Goal: Find specific page/section: Find specific page/section

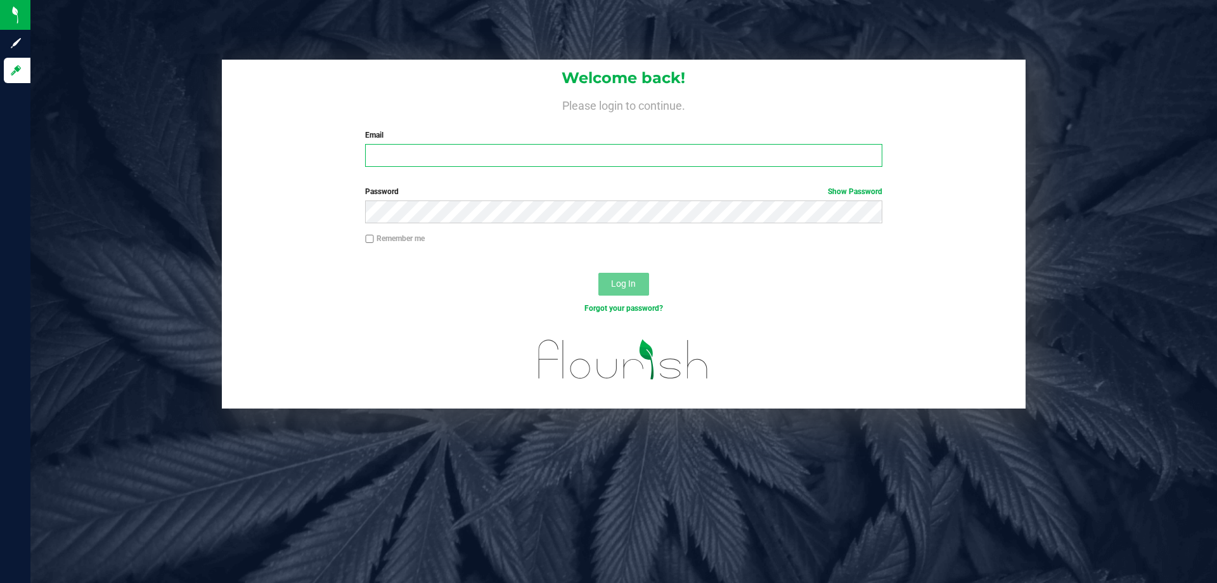
click at [495, 155] on input "Email" at bounding box center [623, 155] width 517 height 23
type input "[EMAIL_ADDRESS][DOMAIN_NAME]"
click at [598, 273] on button "Log In" at bounding box center [623, 284] width 51 height 23
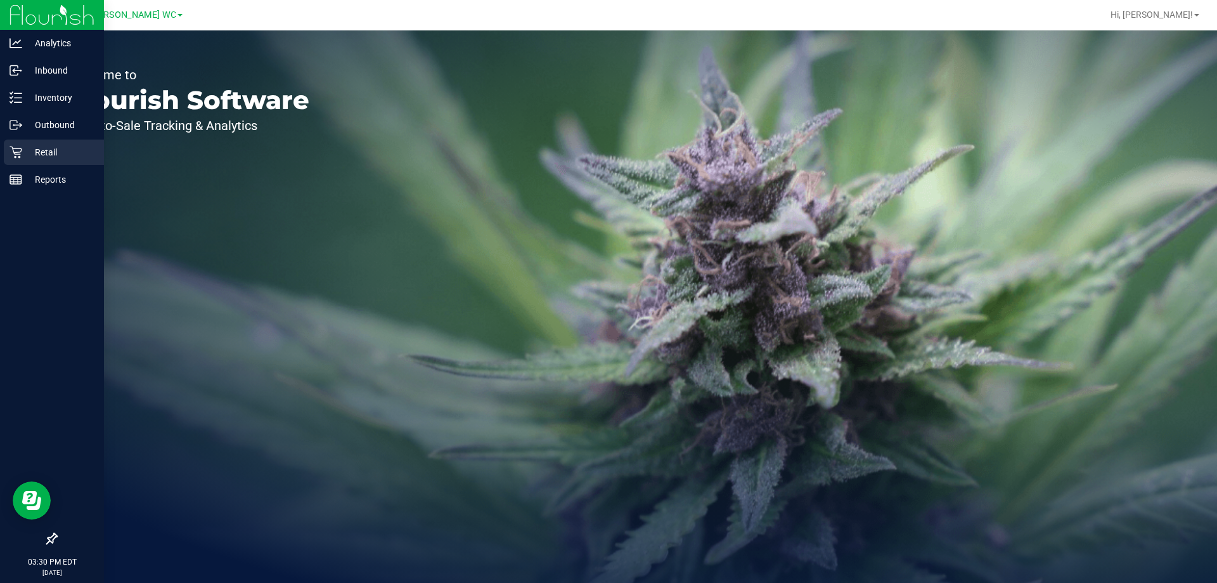
click at [27, 152] on p "Retail" at bounding box center [60, 152] width 76 height 15
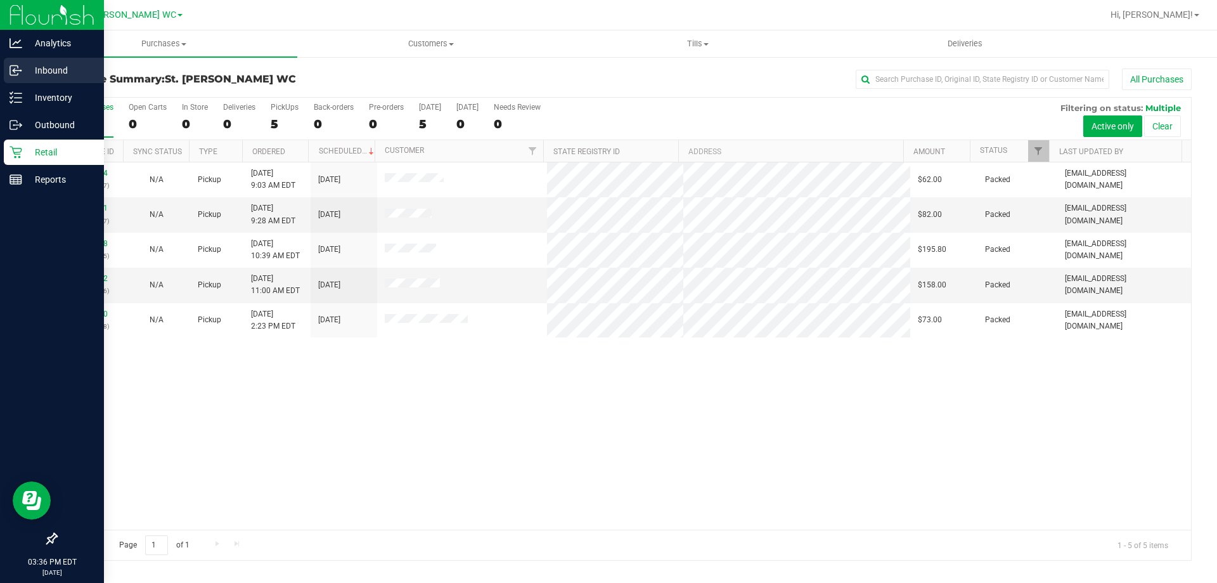
click at [24, 72] on p "Inbound" at bounding box center [60, 70] width 76 height 15
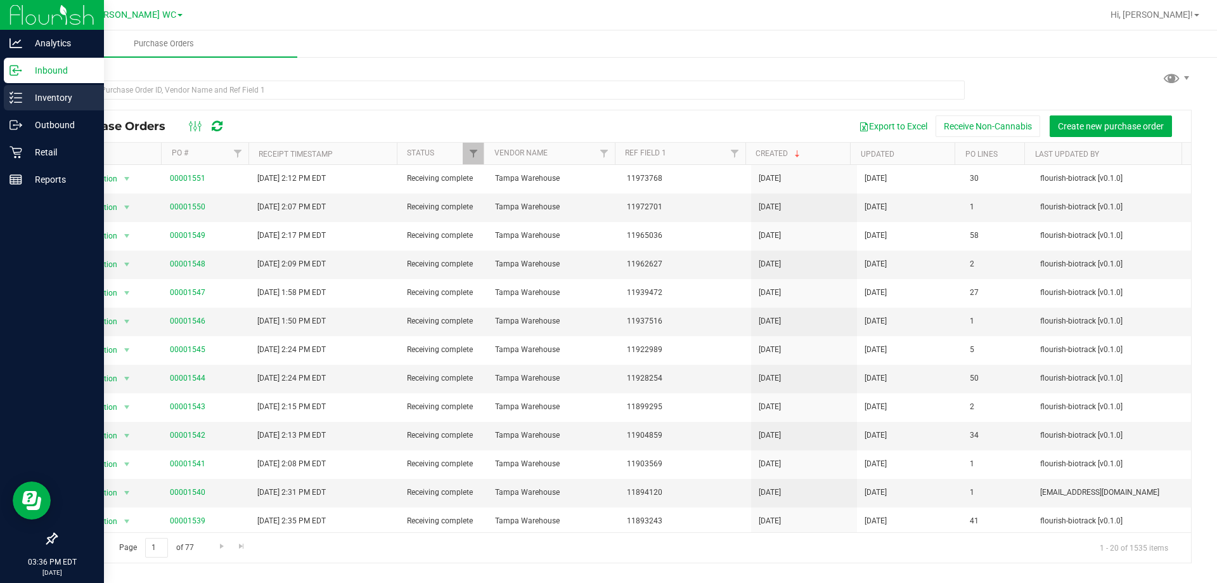
click at [4, 94] on div "Inventory" at bounding box center [54, 97] width 100 height 25
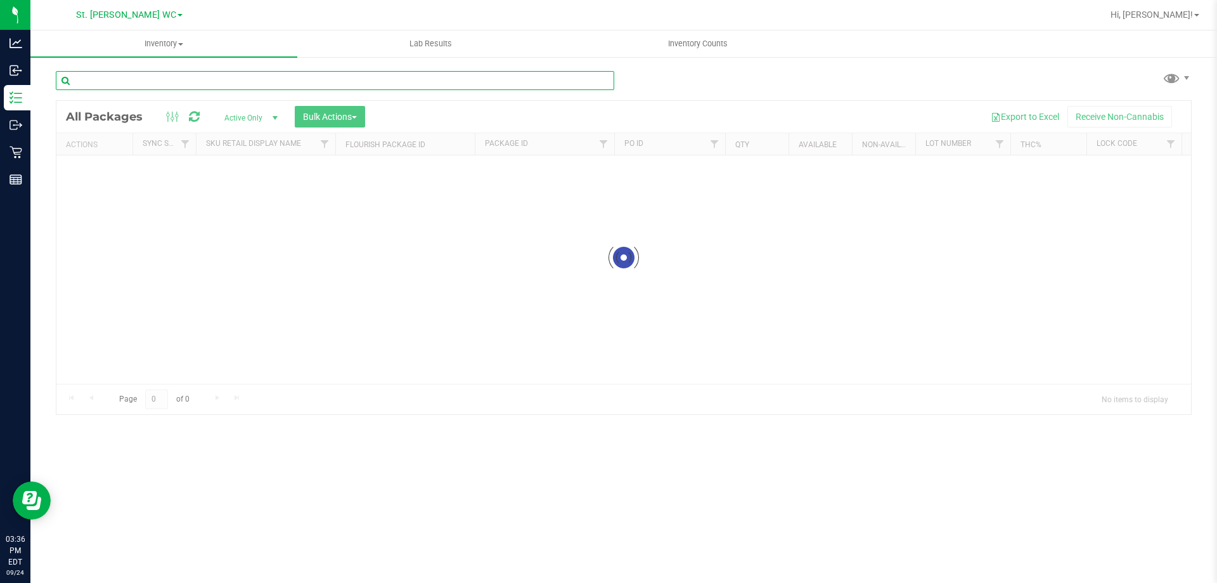
click at [119, 88] on input "text" at bounding box center [335, 80] width 558 height 19
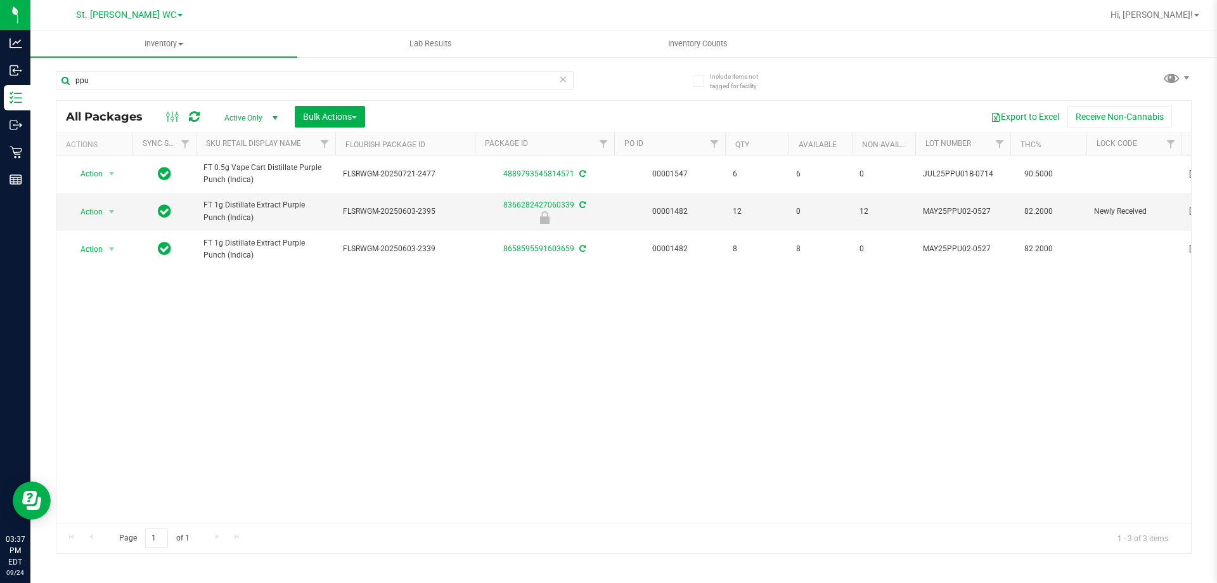
click at [126, 69] on div "ppu" at bounding box center [340, 80] width 568 height 41
click at [124, 76] on input "ppu" at bounding box center [315, 80] width 518 height 19
click at [266, 142] on link "Sku Retail Display Name" at bounding box center [253, 143] width 95 height 9
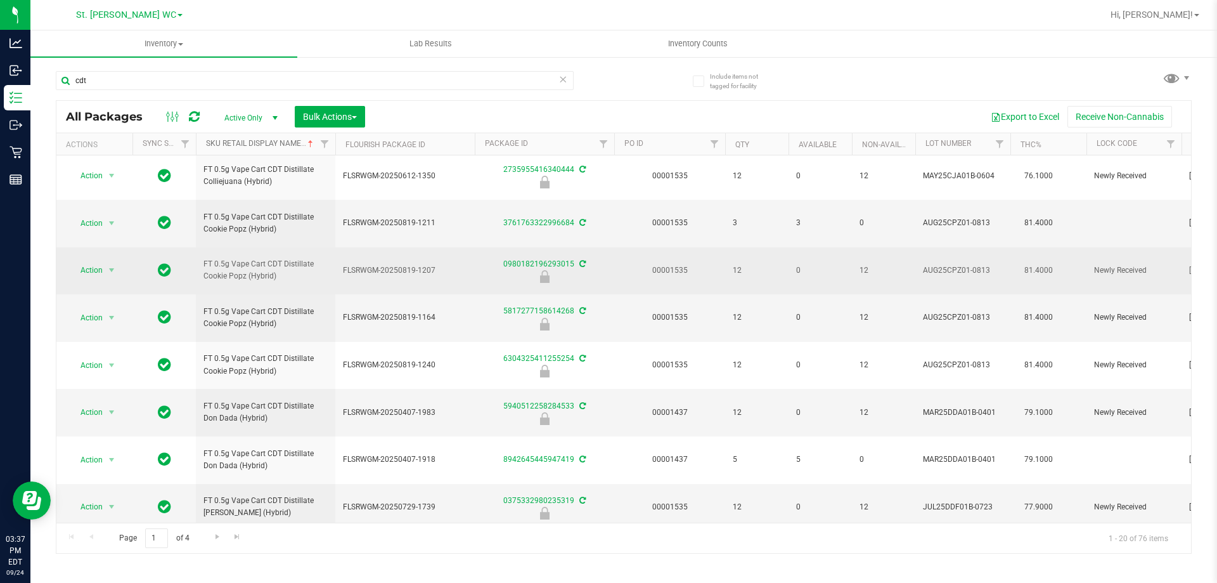
scroll to position [588, 0]
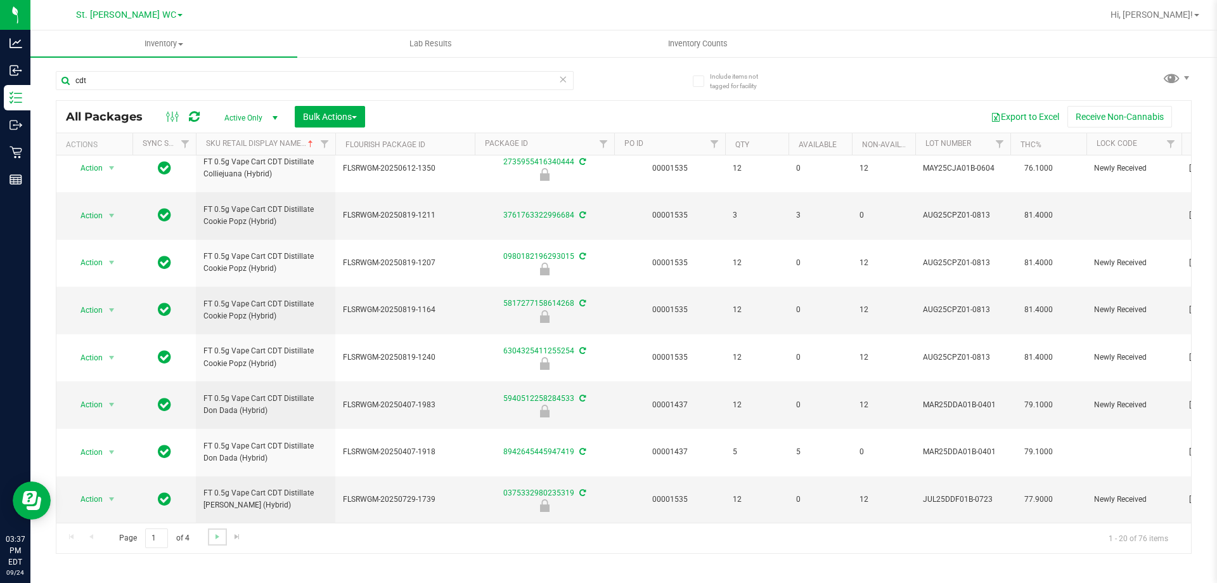
click at [219, 541] on link "Go to the next page" at bounding box center [217, 536] width 18 height 17
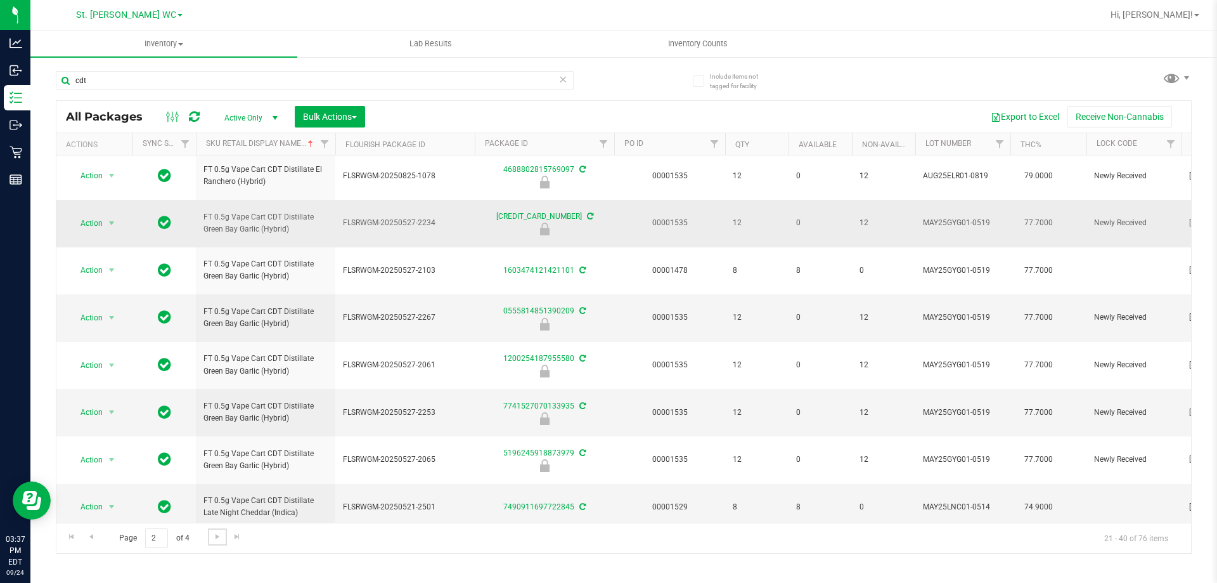
scroll to position [588, 0]
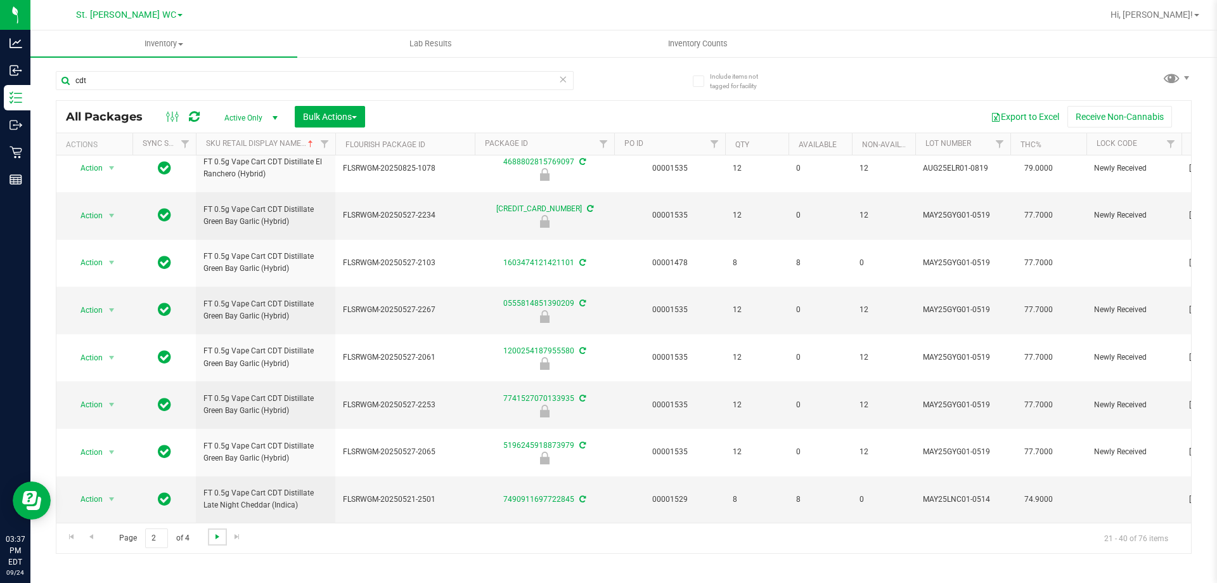
click at [217, 539] on span "Go to the next page" at bounding box center [217, 536] width 10 height 10
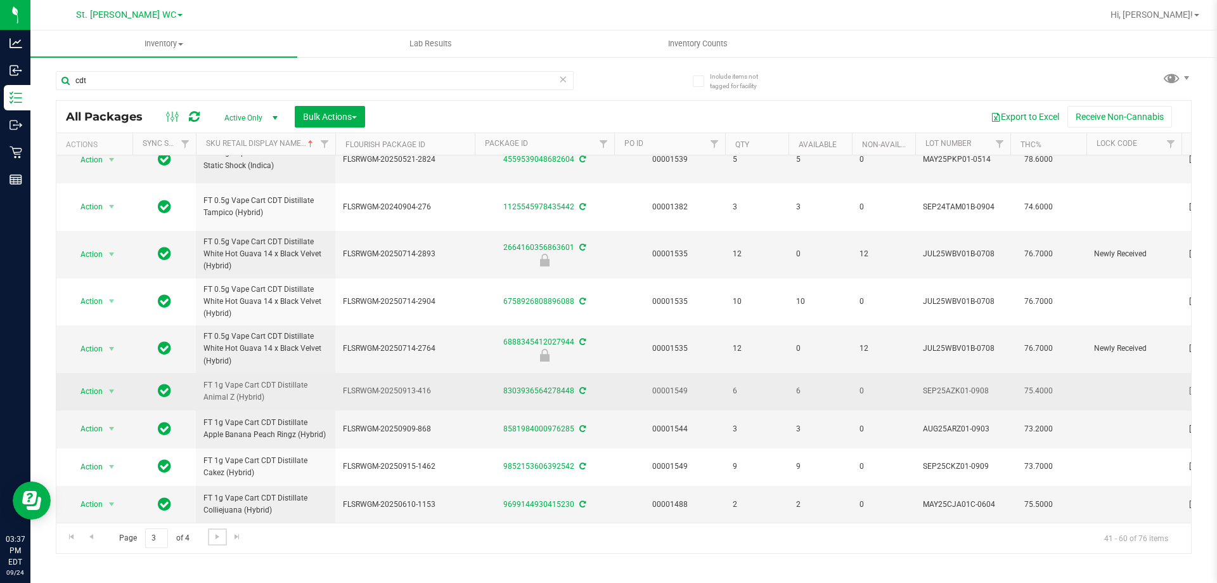
scroll to position [569, 0]
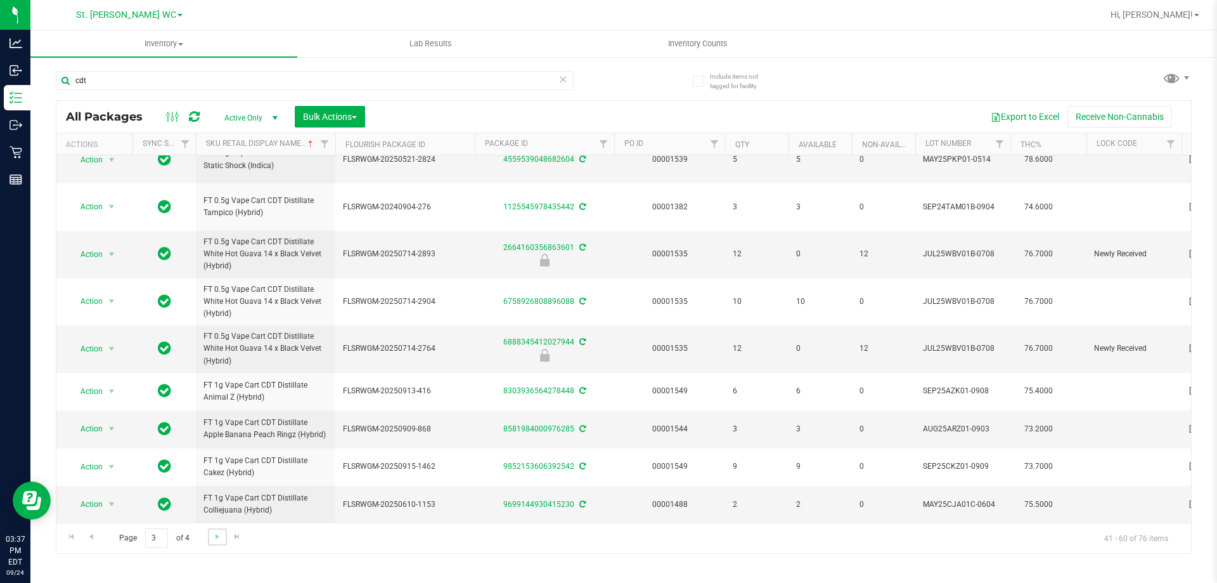
click at [210, 537] on link "Go to the next page" at bounding box center [217, 536] width 18 height 17
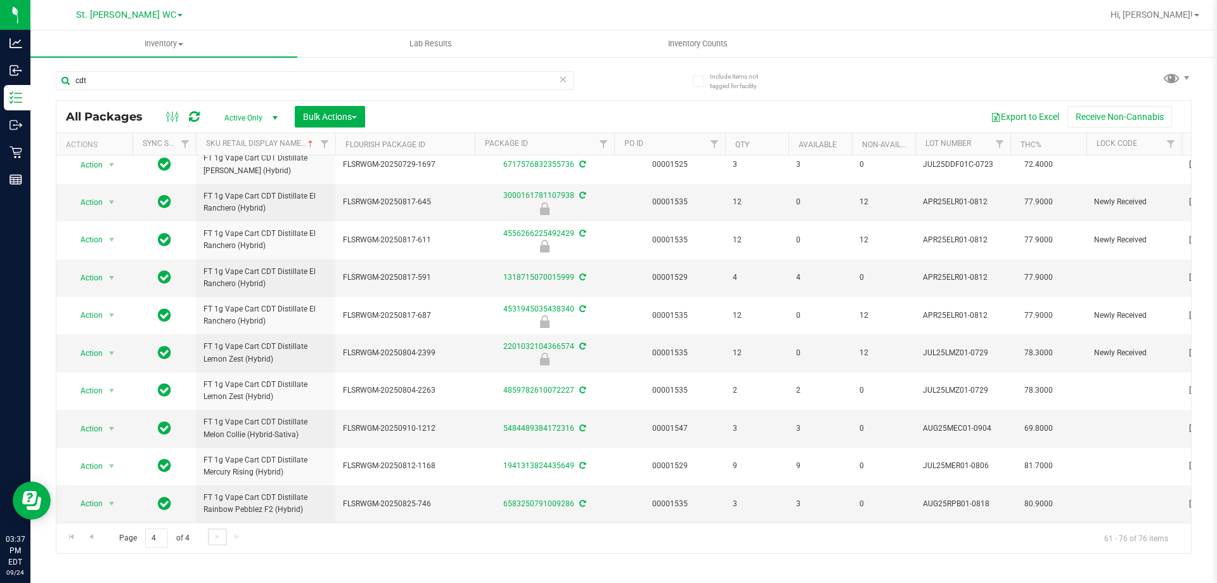
scroll to position [341, 0]
click at [169, 82] on input "cdt" at bounding box center [315, 80] width 518 height 19
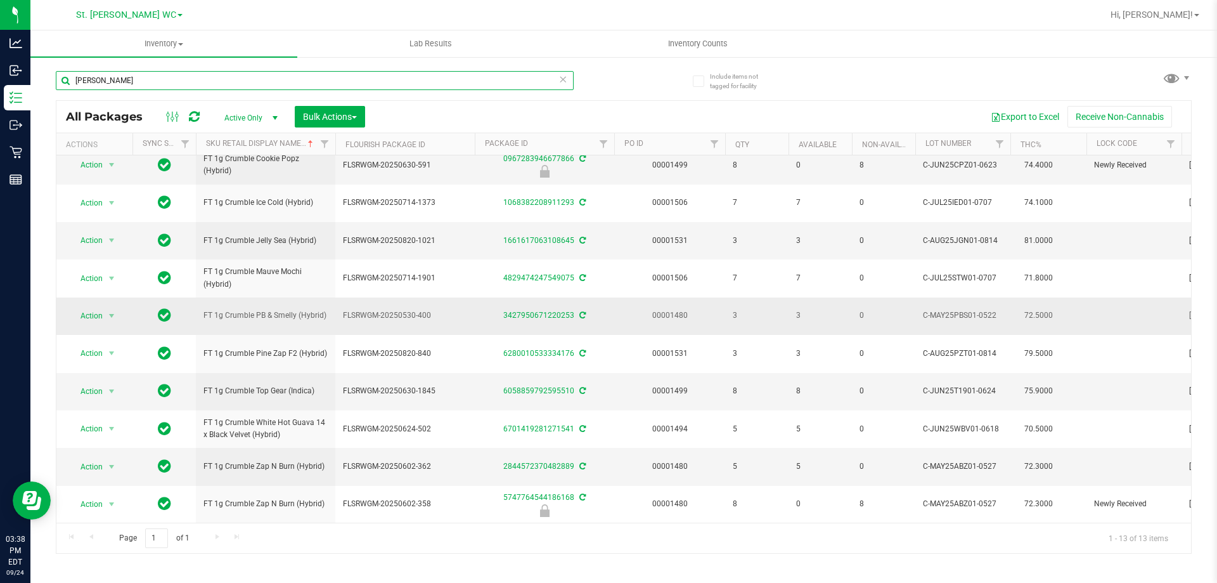
scroll to position [131, 0]
click at [174, 80] on input "[PERSON_NAME]" at bounding box center [315, 80] width 518 height 19
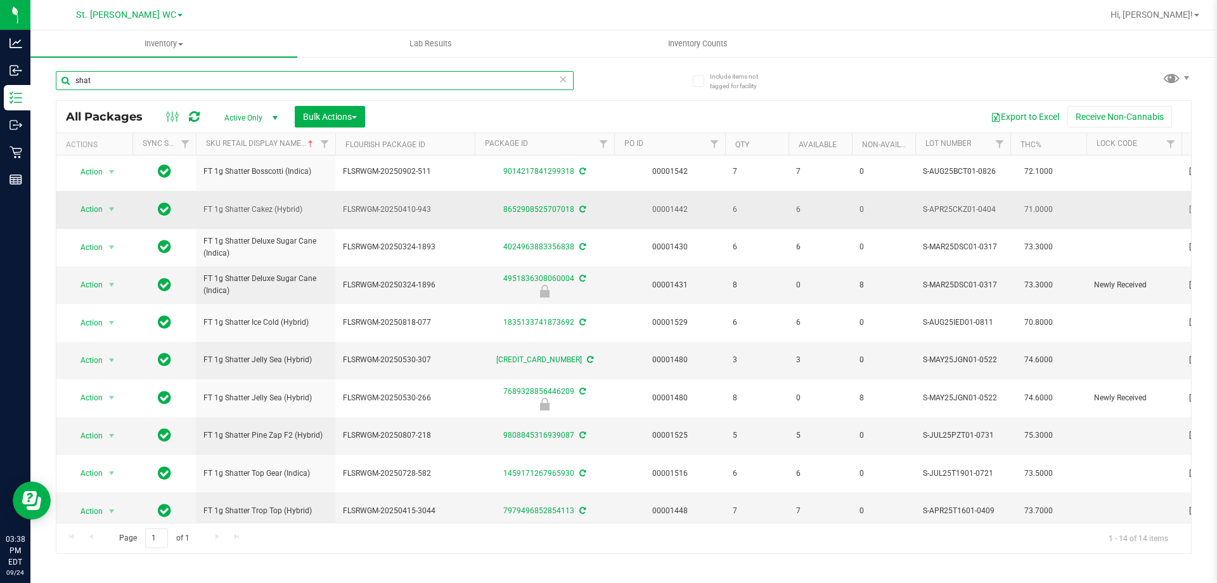
scroll to position [169, 0]
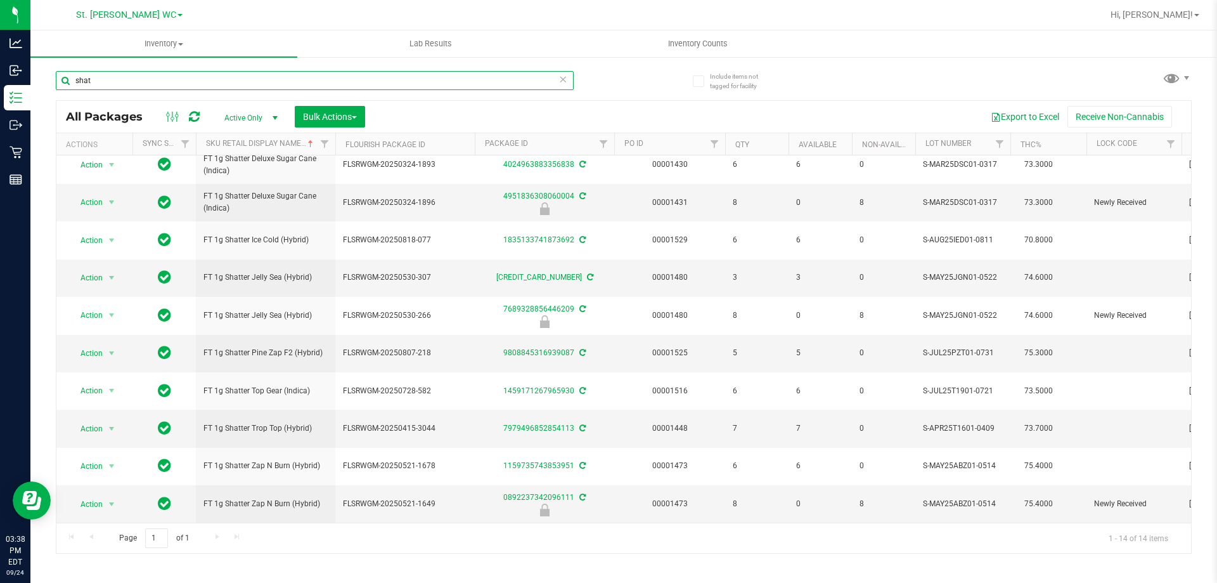
click at [180, 89] on input "shat" at bounding box center [315, 80] width 518 height 19
click at [179, 89] on input "shat" at bounding box center [315, 80] width 518 height 19
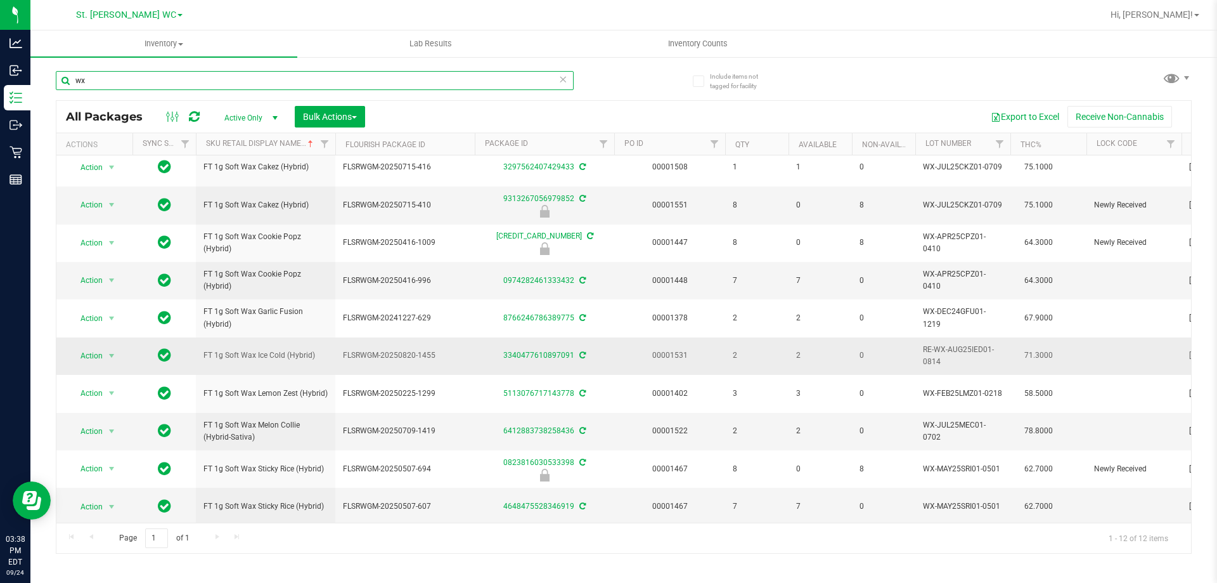
scroll to position [94, 0]
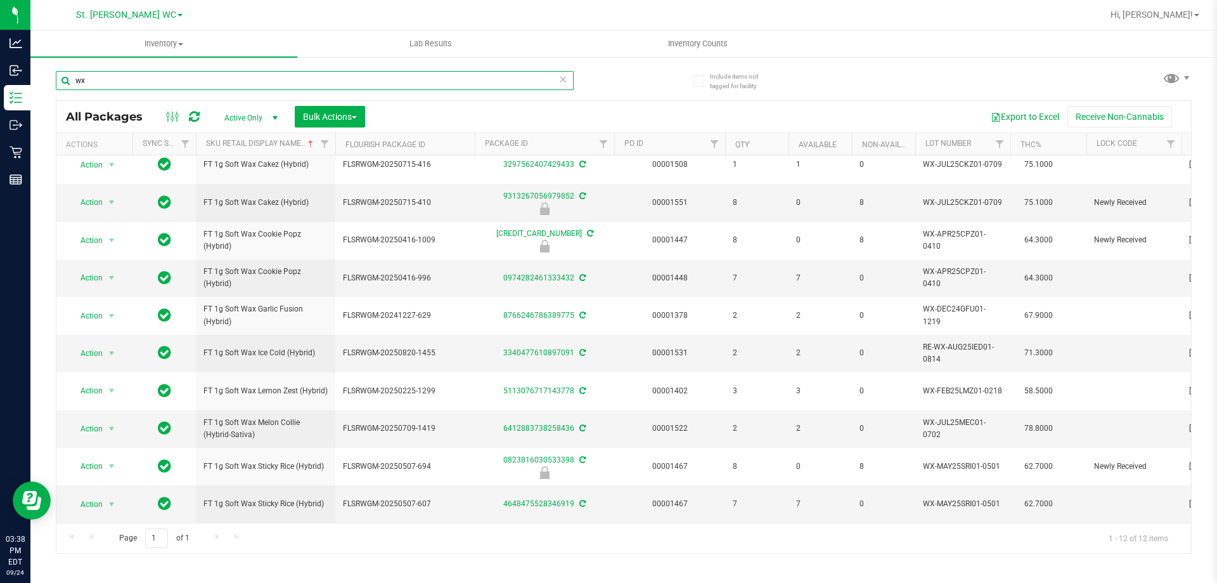
click at [119, 83] on input "wx" at bounding box center [315, 80] width 518 height 19
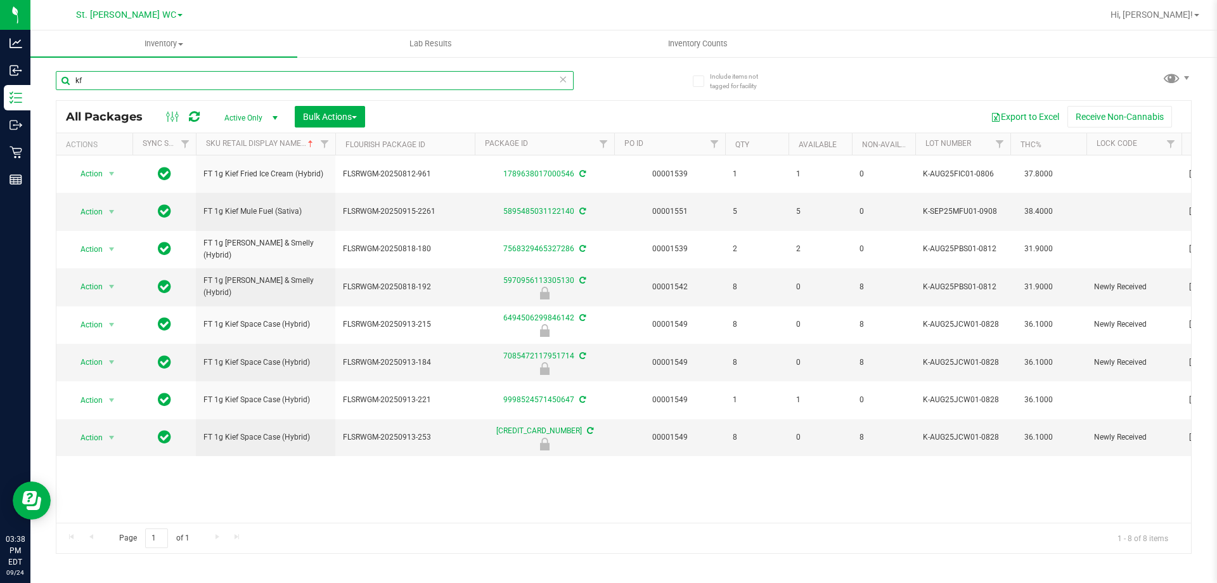
type input "kf"
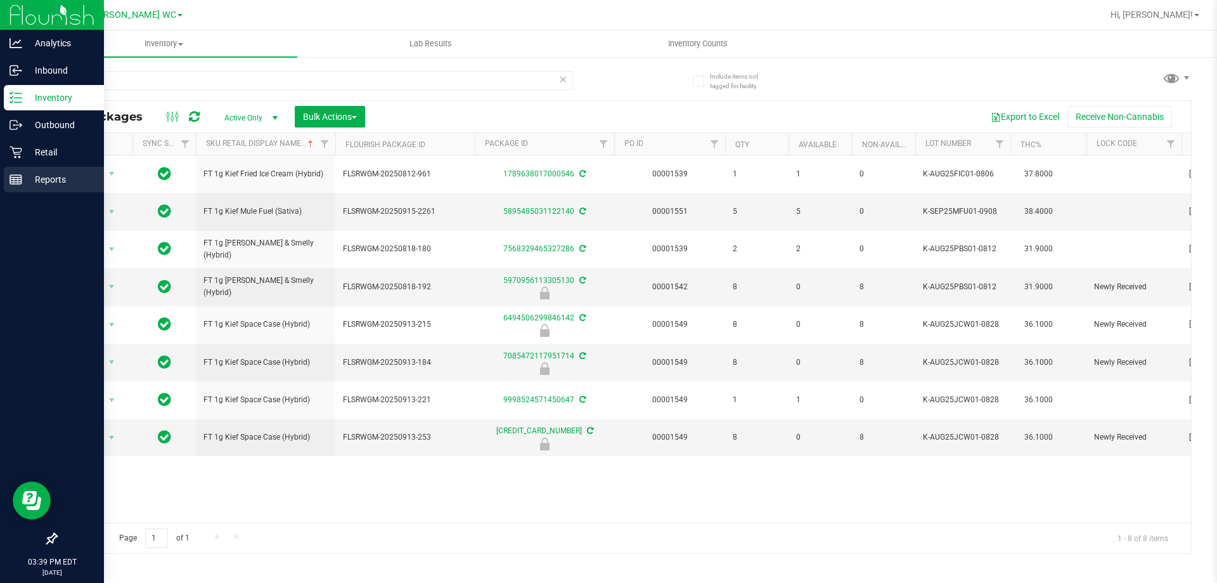
click at [22, 184] on p "Reports" at bounding box center [60, 179] width 76 height 15
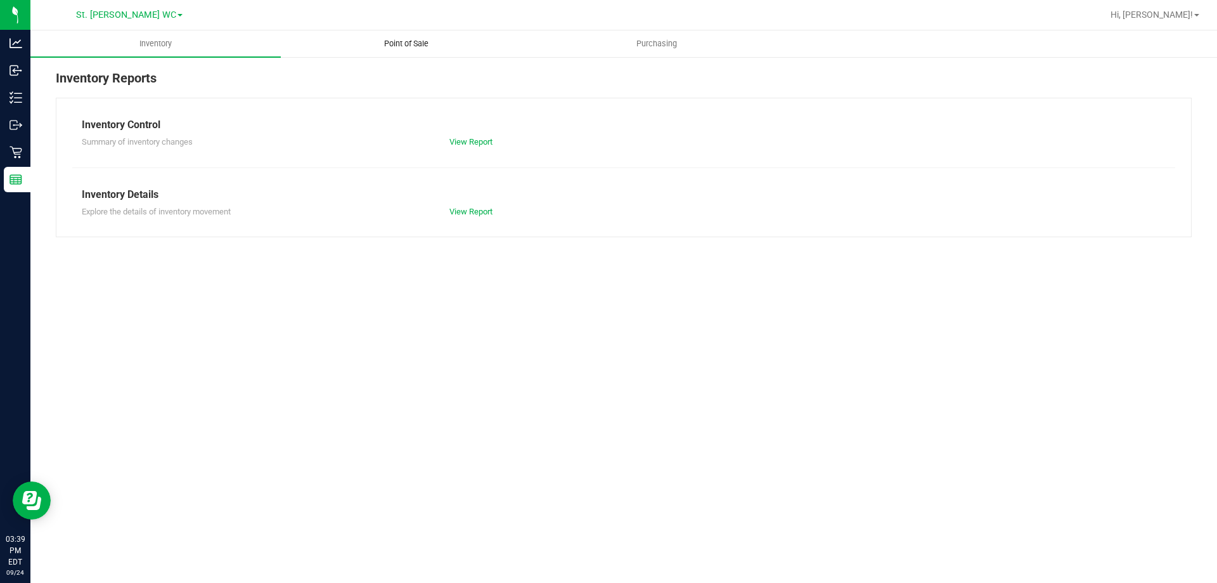
click at [396, 45] on span "Point of Sale" at bounding box center [406, 43] width 79 height 11
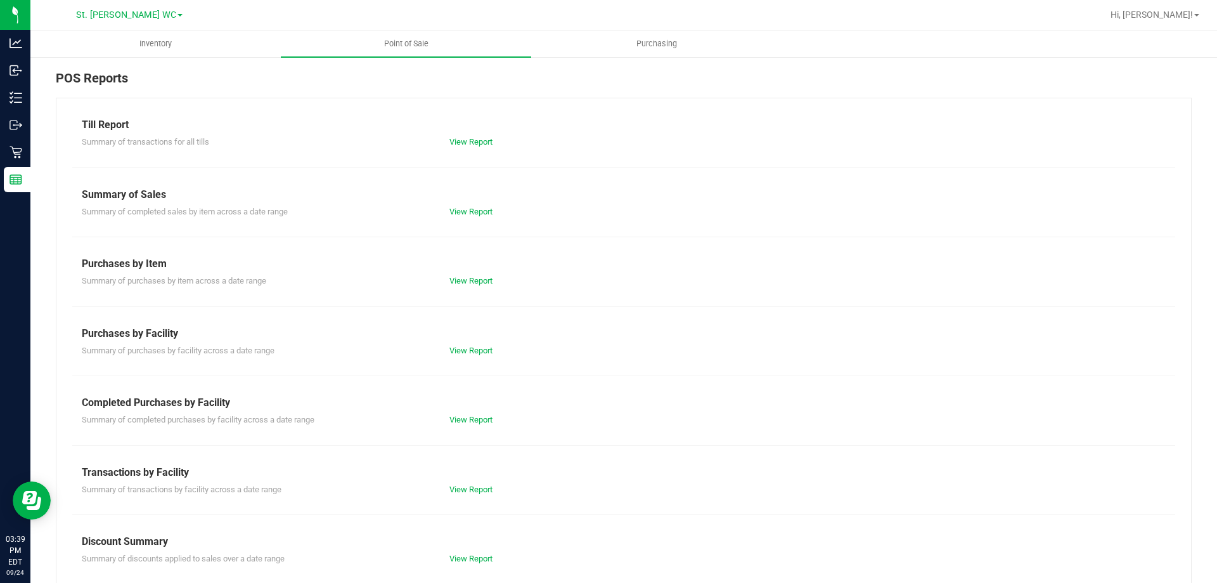
click at [470, 147] on div "View Report" at bounding box center [624, 142] width 368 height 13
click at [472, 143] on link "View Report" at bounding box center [470, 142] width 43 height 10
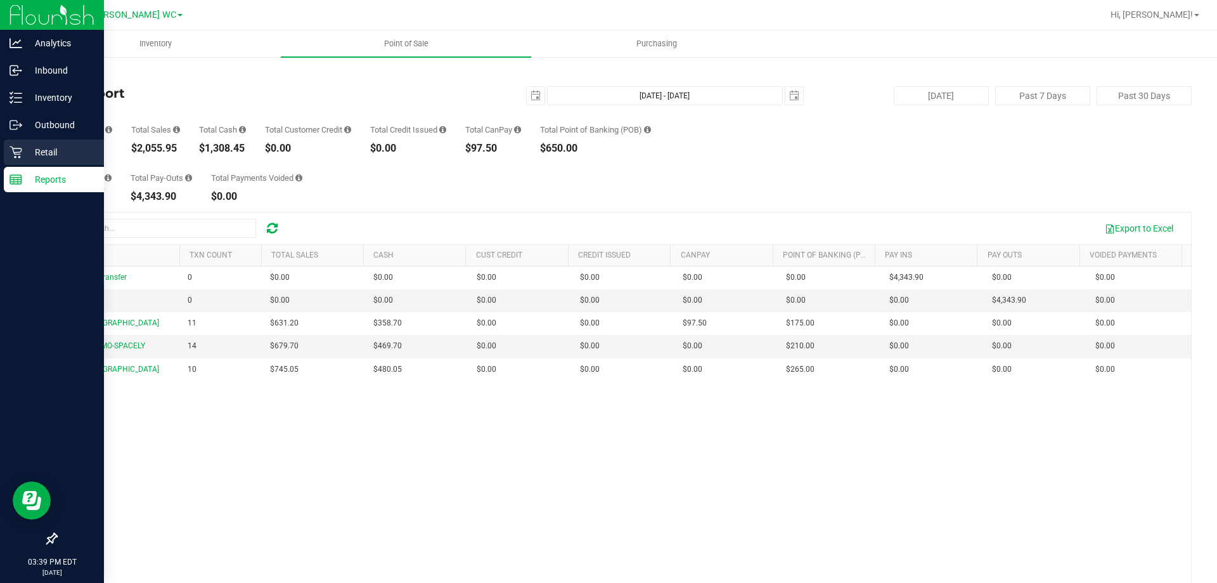
click at [20, 150] on icon at bounding box center [16, 152] width 13 height 13
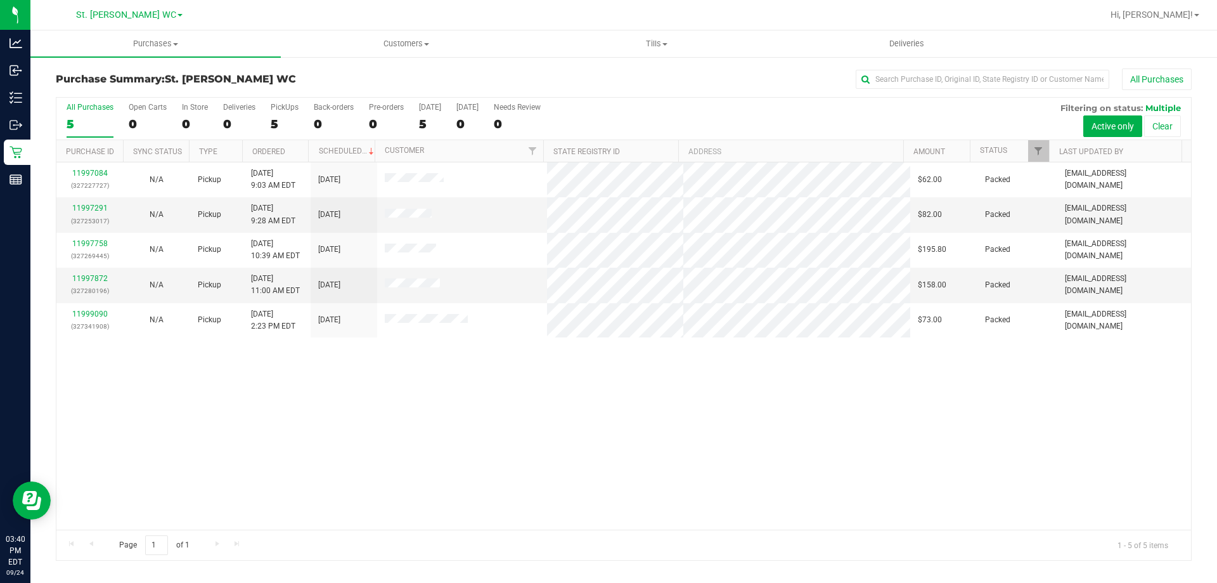
click at [527, 455] on div "11997084 (327227727) N/A Pickup [DATE] 9:03 AM EDT 9/24/2025 $62.00 Packed [EMA…" at bounding box center [623, 345] width 1135 height 367
